Goal: Transaction & Acquisition: Download file/media

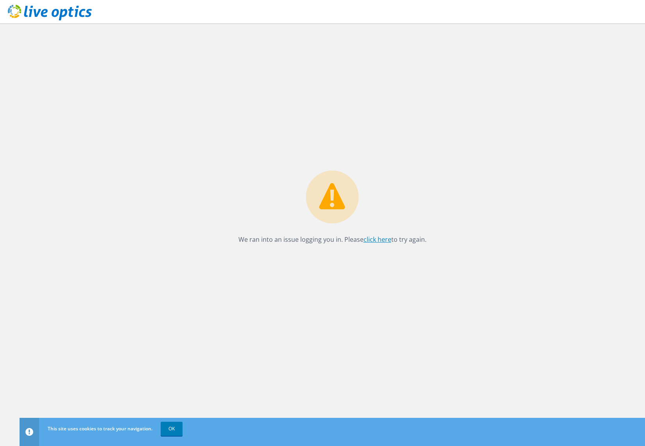
click at [371, 239] on link "click here" at bounding box center [378, 239] width 28 height 9
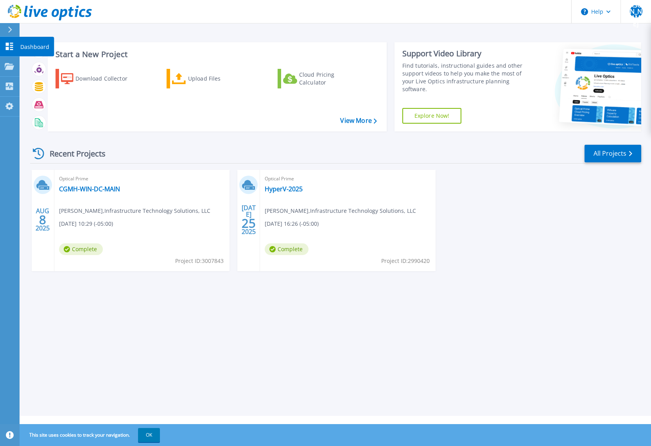
click at [9, 44] on icon at bounding box center [9, 46] width 9 height 7
click at [359, 120] on link "View More" at bounding box center [358, 120] width 36 height 7
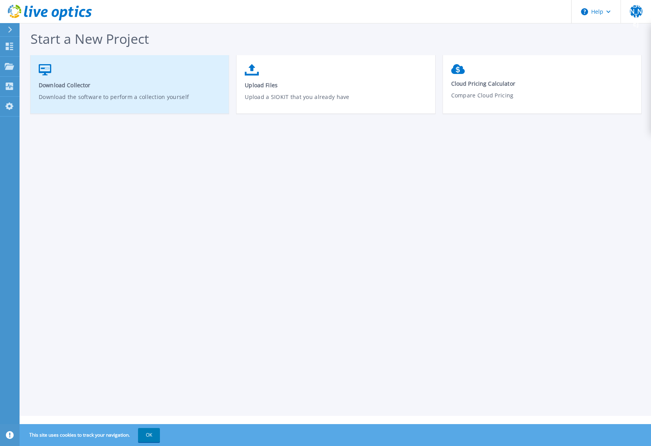
click at [65, 80] on link "Download Collector Download the software to perform a collection yourself" at bounding box center [130, 88] width 198 height 56
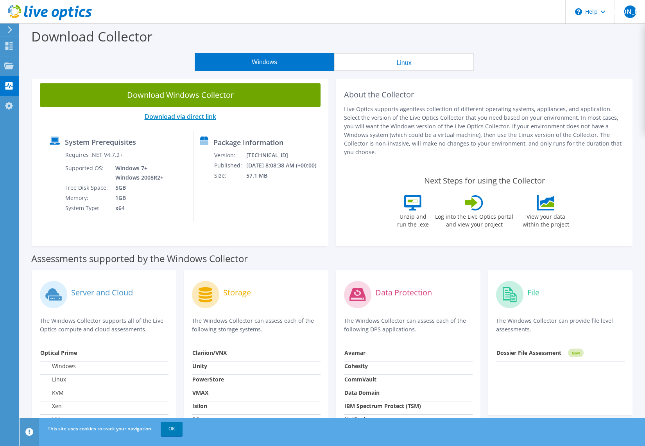
click at [184, 117] on link "Download via direct link" at bounding box center [181, 116] width 72 height 9
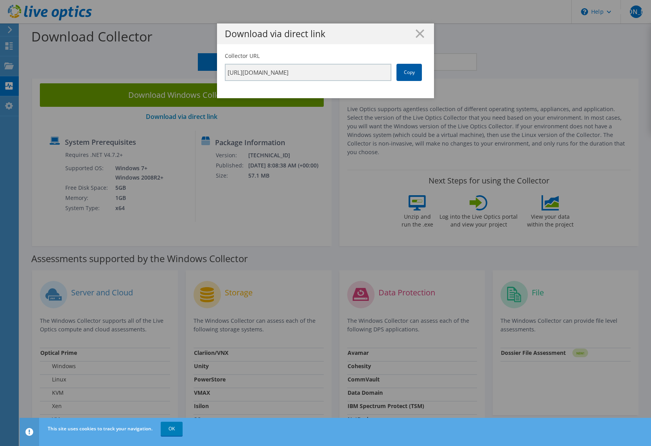
click at [400, 72] on link "Copy" at bounding box center [409, 72] width 25 height 17
click at [412, 74] on link "Copy" at bounding box center [409, 72] width 25 height 17
click at [419, 32] on line at bounding box center [420, 34] width 8 height 8
